Goal: Find specific page/section: Find specific page/section

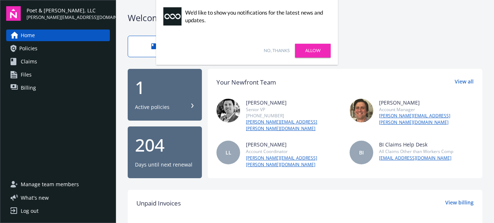
click at [26, 87] on span "Billing" at bounding box center [28, 88] width 15 height 12
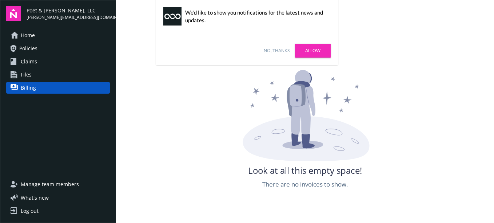
click at [315, 47] on link "Allow" at bounding box center [313, 51] width 36 height 14
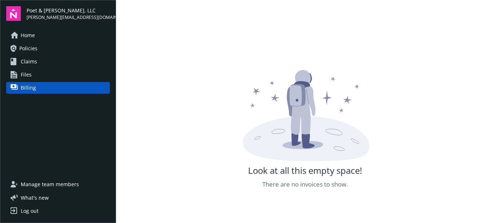
click at [54, 87] on link "Billing" at bounding box center [58, 88] width 104 height 12
click at [29, 35] on span "Home" at bounding box center [28, 35] width 14 height 12
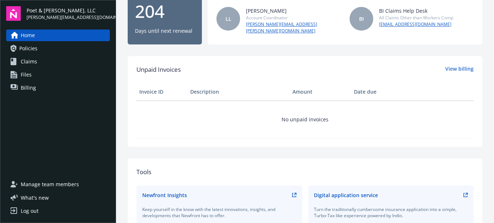
scroll to position [133, 0]
click at [453, 65] on link "View billing" at bounding box center [459, 69] width 28 height 9
